Goal: Information Seeking & Learning: Learn about a topic

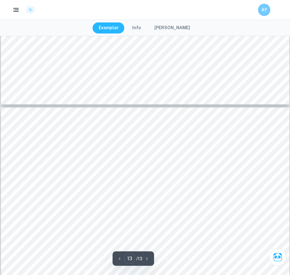
scroll to position [5246, 0]
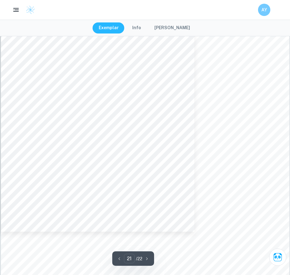
scroll to position [7538, 0]
